Goal: Task Accomplishment & Management: Manage account settings

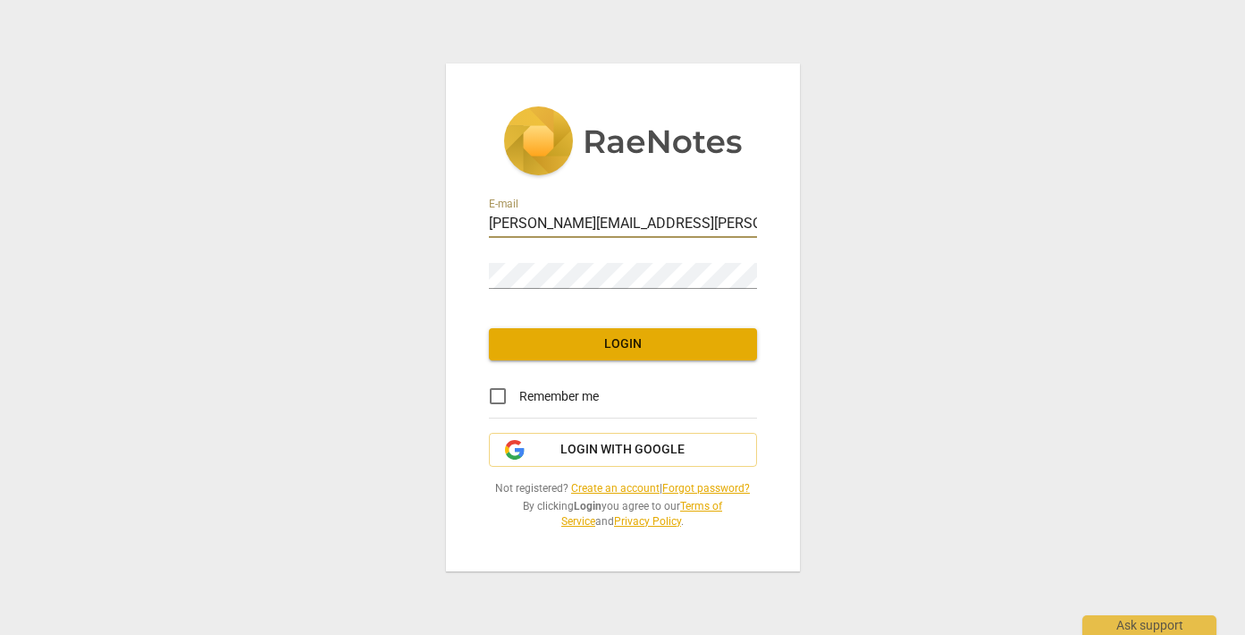
type input "[PERSON_NAME][EMAIL_ADDRESS][PERSON_NAME][DOMAIN_NAME]"
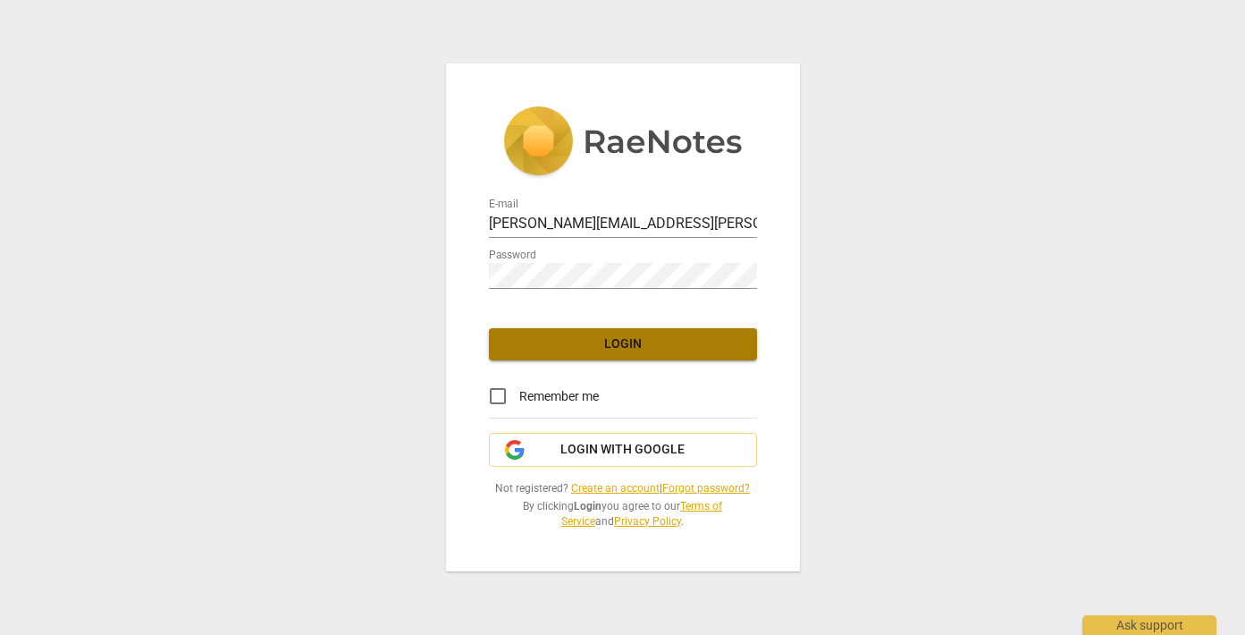
click at [594, 345] on span "Login" at bounding box center [623, 344] width 240 height 18
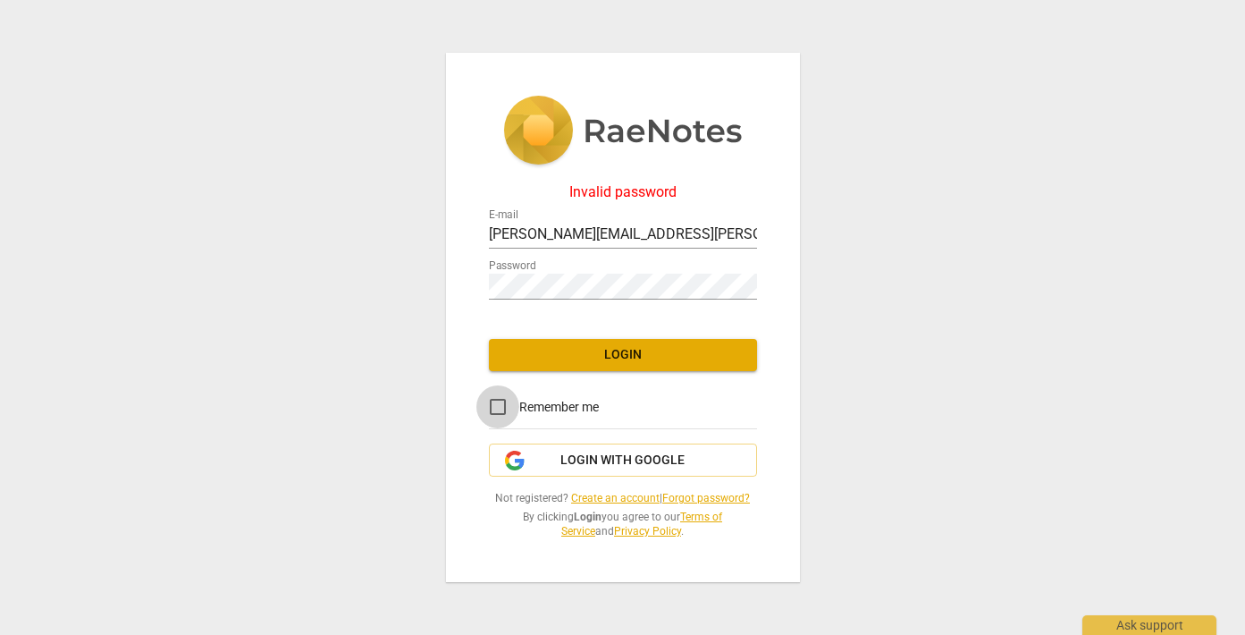
click at [506, 405] on input "Remember me" at bounding box center [497, 406] width 43 height 43
checkbox input "true"
click at [595, 349] on span "Login" at bounding box center [623, 355] width 240 height 18
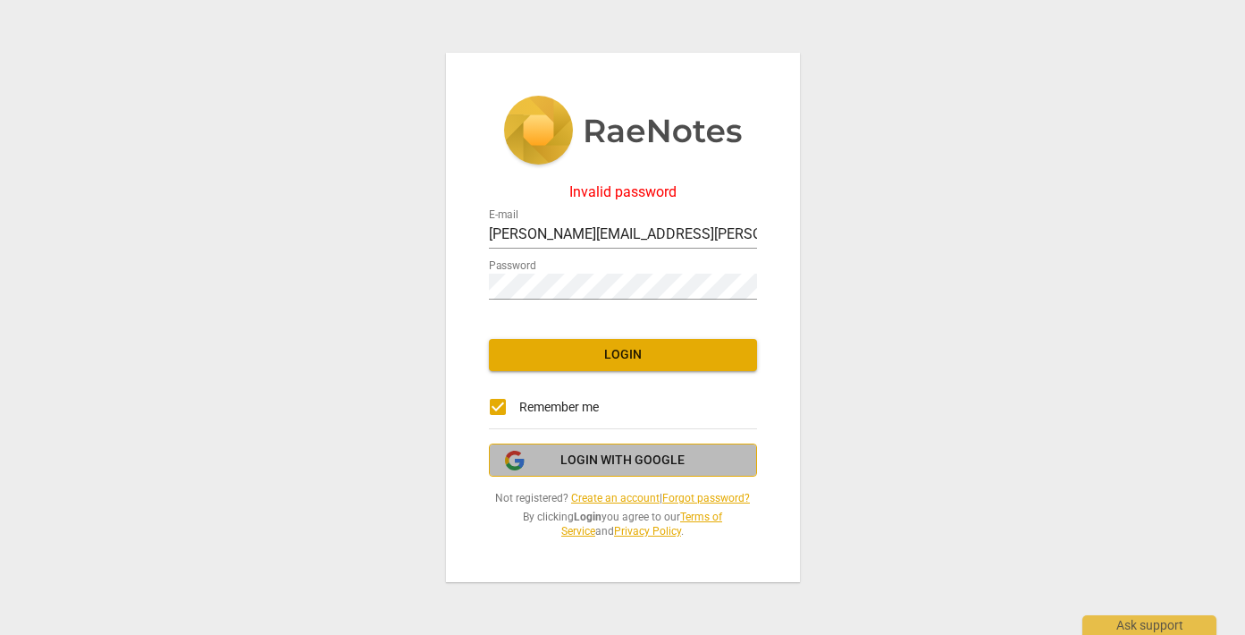
click at [607, 452] on span "Login with Google" at bounding box center [622, 460] width 124 height 18
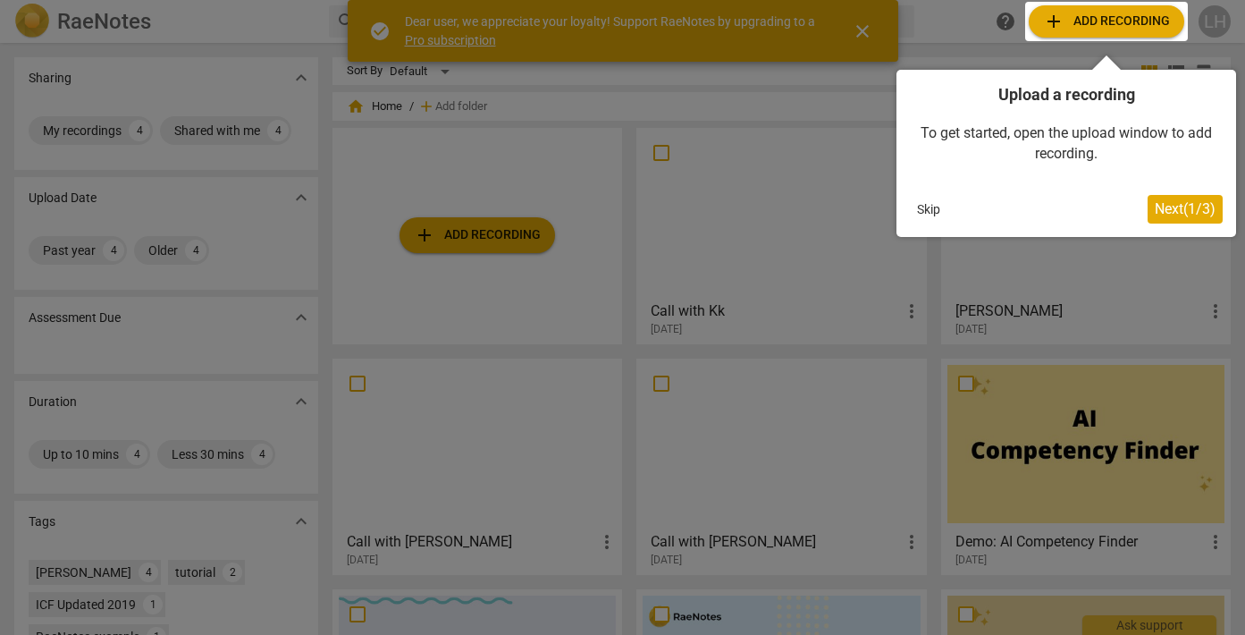
click at [549, 273] on div at bounding box center [622, 317] width 1245 height 635
click at [930, 209] on button "Skip" at bounding box center [929, 209] width 38 height 27
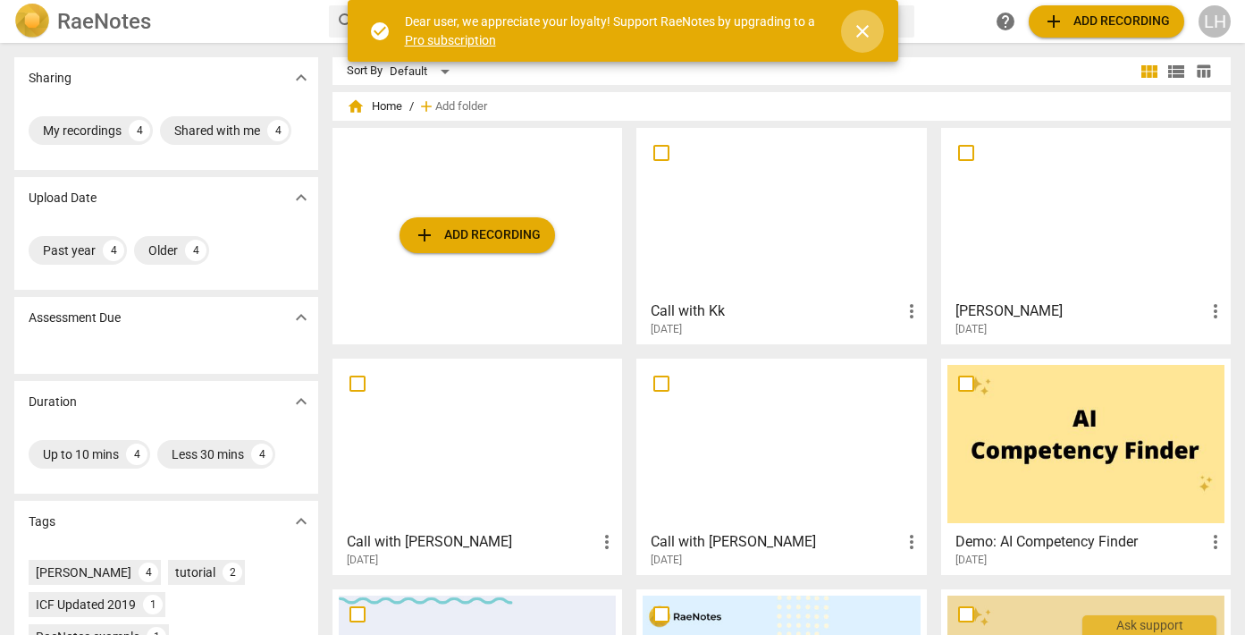
click at [864, 28] on span "close" at bounding box center [862, 31] width 21 height 21
